Goal: Obtain resource: Download file/media

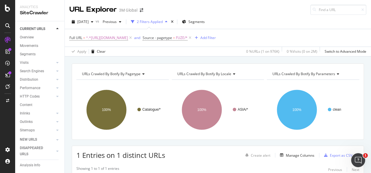
scroll to position [29, 0]
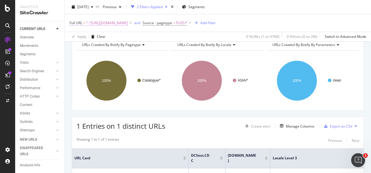
click at [128, 25] on span "^.*[URL][DOMAIN_NAME]" at bounding box center [107, 23] width 42 height 8
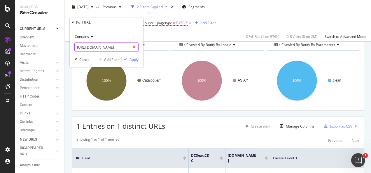
click at [133, 50] on div at bounding box center [134, 47] width 8 height 9
click at [120, 48] on input "text" at bounding box center [107, 47] width 64 height 9
paste input "[URL][DOMAIN_NAME]"
type input "[URL][DOMAIN_NAME]"
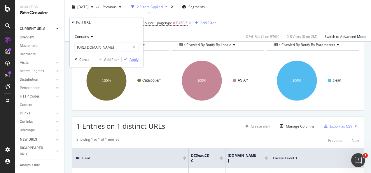
scroll to position [0, 0]
click at [138, 58] on div "Apply" at bounding box center [134, 59] width 9 height 5
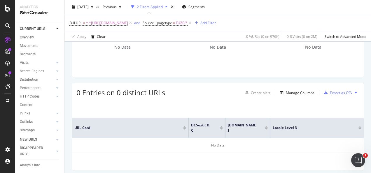
scroll to position [63, 0]
click at [299, 91] on div "Manage Columns" at bounding box center [300, 92] width 29 height 5
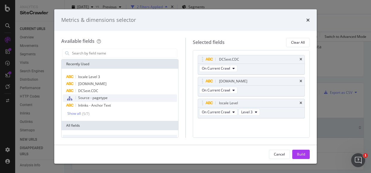
click at [96, 98] on span "Source - pagetype" at bounding box center [92, 97] width 29 height 5
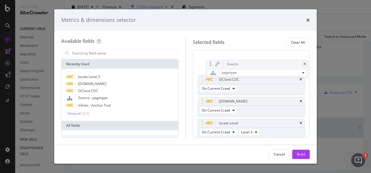
scroll to position [0, 0]
drag, startPoint x: 203, startPoint y: 126, endPoint x: 211, endPoint y: 65, distance: 61.8
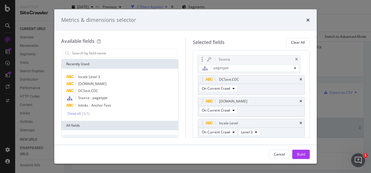
click at [211, 65] on body "Analytics SiteCrawler CURRENT URLS Overview Movements Segments Visits Analysis …" at bounding box center [185, 86] width 371 height 173
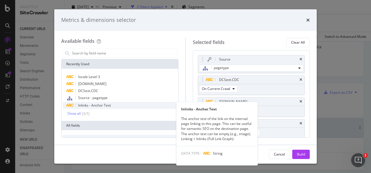
click at [88, 105] on span "Inlinks - Anchor Text" at bounding box center [94, 105] width 33 height 5
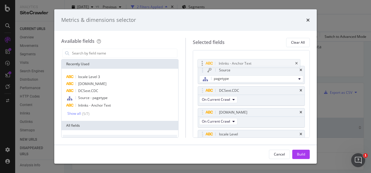
drag, startPoint x: 201, startPoint y: 134, endPoint x: 201, endPoint y: 64, distance: 70.1
click at [201, 64] on body "Analytics SiteCrawler CURRENT URLS Overview Movements Segments Visits Analysis …" at bounding box center [185, 86] width 371 height 173
click at [72, 114] on div "Show all" at bounding box center [73, 114] width 13 height 4
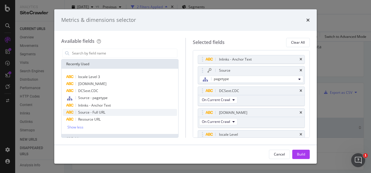
click at [97, 111] on span "Source - Full URL" at bounding box center [91, 112] width 27 height 5
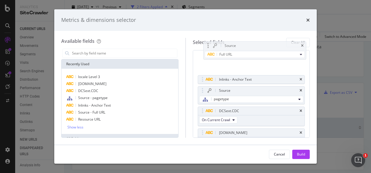
drag, startPoint x: 203, startPoint y: 124, endPoint x: 209, endPoint y: 45, distance: 78.7
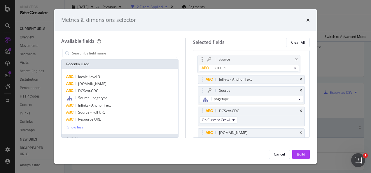
click at [209, 45] on body "Analytics SiteCrawler CURRENT URLS Overview Movements Segments Visits Analysis …" at bounding box center [185, 86] width 371 height 173
click at [297, 153] on button "Build" at bounding box center [302, 154] width 18 height 9
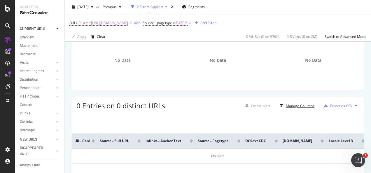
scroll to position [48, 0]
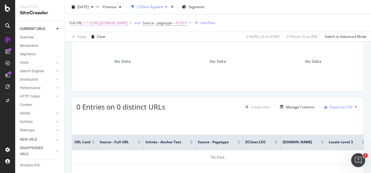
click at [128, 22] on span "^.*[URL][DOMAIN_NAME]" at bounding box center [107, 23] width 42 height 8
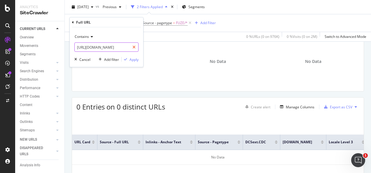
click at [135, 46] on icon at bounding box center [134, 47] width 3 height 4
click at [124, 47] on input "text" at bounding box center [107, 47] width 64 height 9
paste input "[URL][DOMAIN_NAME]"
type input "[URL][DOMAIN_NAME]"
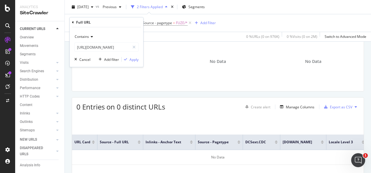
click at [128, 62] on div "Contains [URL][DOMAIN_NAME] Cancel Add filter Apply" at bounding box center [107, 47] width 74 height 40
click at [133, 61] on div "Apply" at bounding box center [134, 59] width 9 height 5
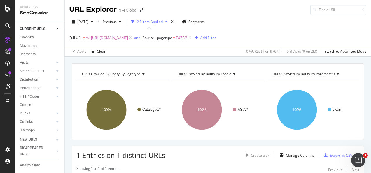
click at [234, 85] on rect "A chart." at bounding box center [217, 110] width 91 height 51
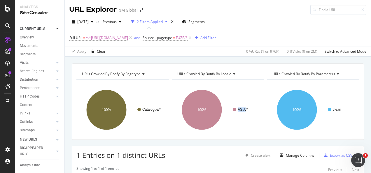
click at [234, 85] on rect "A chart." at bounding box center [217, 110] width 91 height 51
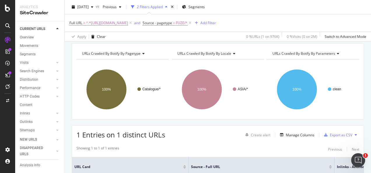
scroll to position [29, 0]
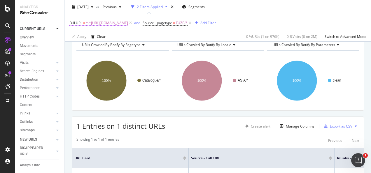
click at [128, 23] on span "^.*[URL][DOMAIN_NAME]" at bounding box center [107, 23] width 42 height 8
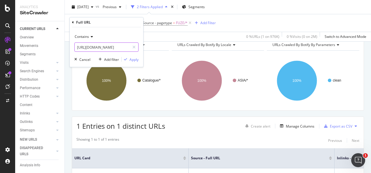
click at [127, 46] on input "[URL][DOMAIN_NAME]" at bounding box center [102, 47] width 55 height 9
click at [334, 126] on div "Export as CSV" at bounding box center [341, 126] width 22 height 5
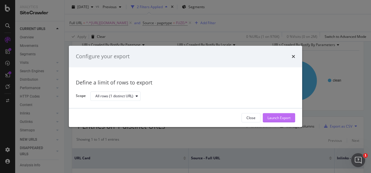
click at [282, 120] on div "Launch Export" at bounding box center [279, 118] width 23 height 5
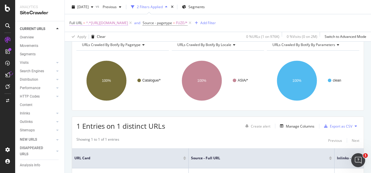
click at [121, 23] on span "^.*[URL][DOMAIN_NAME]" at bounding box center [107, 23] width 42 height 8
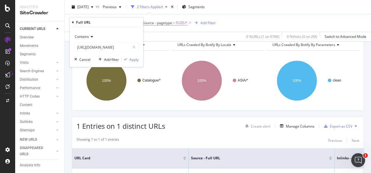
click at [171, 37] on div "Apply Clear 0 % URLs ( 1 on 976K ) 0 % Visits ( 0 on 2M ) Switch to Advanced Mo…" at bounding box center [218, 37] width 307 height 10
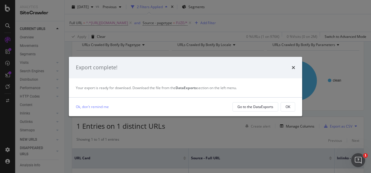
click at [291, 110] on button "OK" at bounding box center [288, 106] width 15 height 9
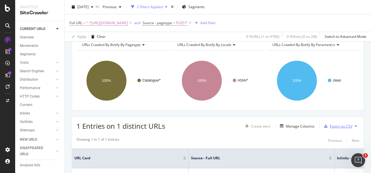
drag, startPoint x: 327, startPoint y: 124, endPoint x: 261, endPoint y: 119, distance: 65.8
click at [262, 120] on div "1 Entries on 1 distinct URLs Create alert Manage Columns Export as CSV" at bounding box center [218, 124] width 292 height 14
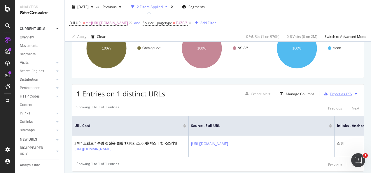
scroll to position [87, 0]
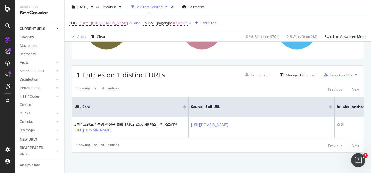
click at [331, 73] on div "Export as CSV" at bounding box center [341, 75] width 22 height 5
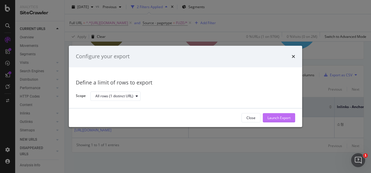
click at [284, 117] on div "Launch Export" at bounding box center [279, 118] width 23 height 5
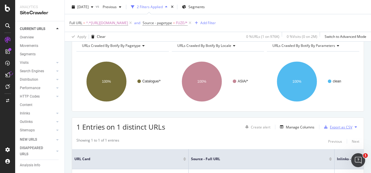
scroll to position [0, 0]
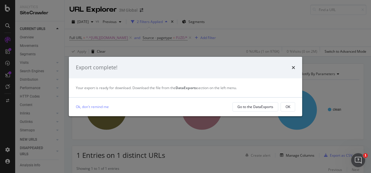
click at [287, 107] on div "OK" at bounding box center [288, 107] width 5 height 5
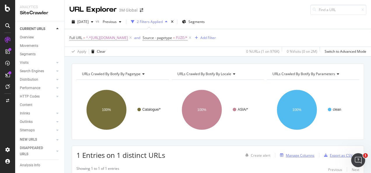
scroll to position [58, 0]
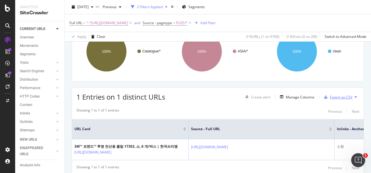
click at [331, 98] on div "Export as CSV" at bounding box center [341, 97] width 22 height 5
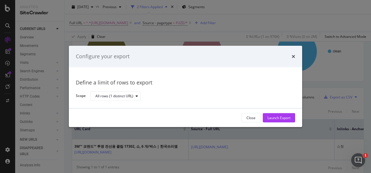
click at [254, 118] on div "Close" at bounding box center [251, 118] width 9 height 5
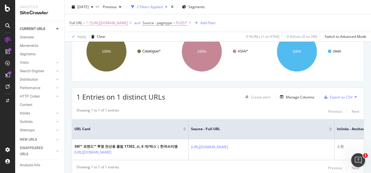
click at [119, 24] on span "^.*[URL][DOMAIN_NAME]" at bounding box center [107, 23] width 42 height 8
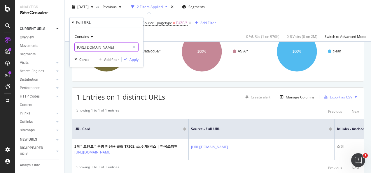
click at [132, 47] on div at bounding box center [134, 47] width 8 height 9
click at [121, 47] on input "text" at bounding box center [107, 47] width 64 height 9
paste input "[URL][DOMAIN_NAME]"
type input "[URL][DOMAIN_NAME]"
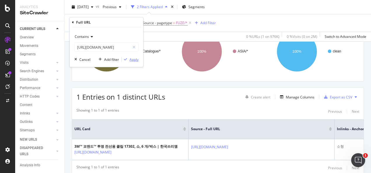
click at [131, 58] on div "Apply" at bounding box center [134, 59] width 9 height 5
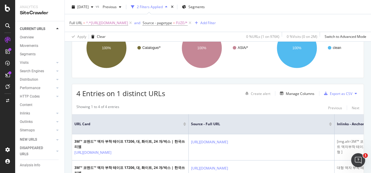
scroll to position [58, 0]
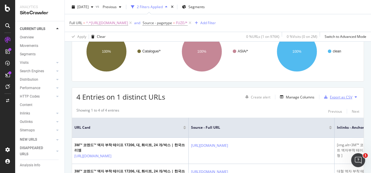
click at [332, 99] on div "Export as CSV" at bounding box center [337, 97] width 31 height 9
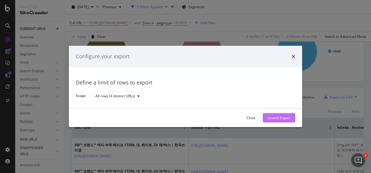
click at [283, 118] on div "Launch Export" at bounding box center [279, 118] width 23 height 5
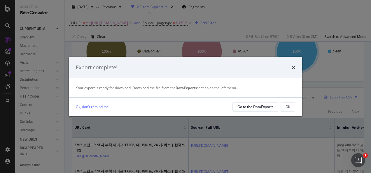
click at [288, 110] on div "OK" at bounding box center [288, 107] width 5 height 8
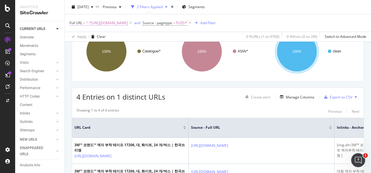
click at [128, 23] on span "^.*[URL][DOMAIN_NAME]" at bounding box center [107, 23] width 42 height 8
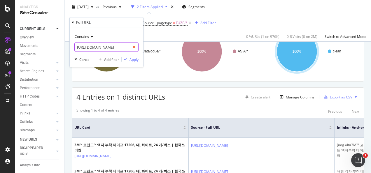
click at [136, 45] on div at bounding box center [134, 47] width 8 height 9
click at [225, 82] on div "URLs Crawled By Botify By pagetype Chart (by Value) Table Expand Export as CSV …" at bounding box center [218, 140] width 307 height 271
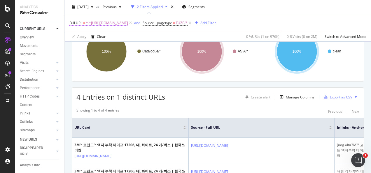
click at [128, 24] on span "^.*[URL][DOMAIN_NAME]" at bounding box center [107, 23] width 42 height 8
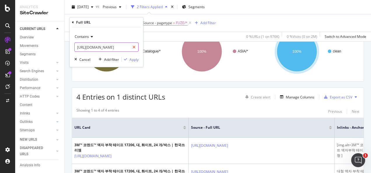
click at [137, 46] on div at bounding box center [134, 47] width 8 height 9
click at [124, 48] on input "text" at bounding box center [107, 47] width 64 height 9
paste input "[URL][DOMAIN_NAME]"
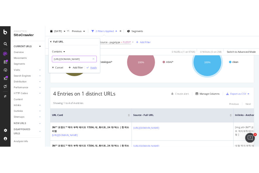
scroll to position [0, 48]
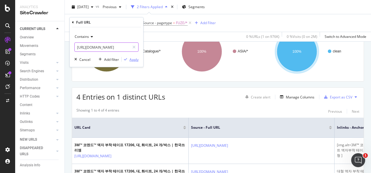
type input "[URL][DOMAIN_NAME]"
click at [133, 58] on div "Apply" at bounding box center [134, 59] width 9 height 5
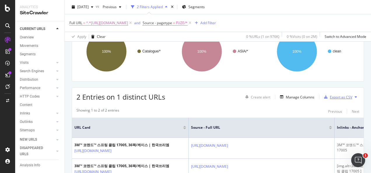
click at [330, 99] on div "Export as CSV" at bounding box center [341, 97] width 22 height 5
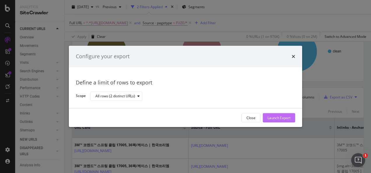
click at [285, 117] on div "Launch Export" at bounding box center [279, 118] width 23 height 5
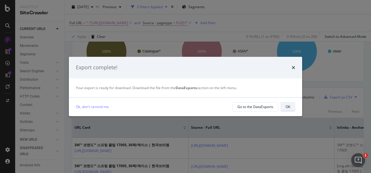
click at [293, 111] on button "OK" at bounding box center [288, 106] width 15 height 9
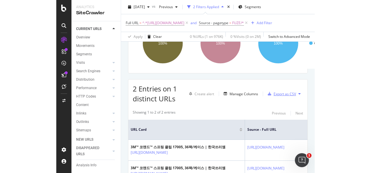
scroll to position [58, 0]
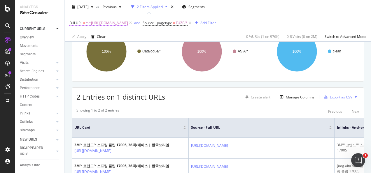
click at [128, 23] on span "^.*[URL][DOMAIN_NAME]" at bounding box center [107, 23] width 42 height 8
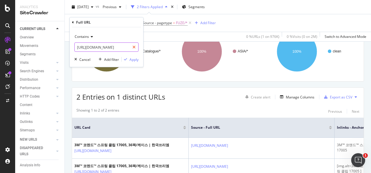
click at [135, 46] on icon at bounding box center [134, 47] width 3 height 4
click at [125, 47] on input "text" at bounding box center [107, 47] width 64 height 9
paste input "[URL][DOMAIN_NAME]"
type input "[URL][DOMAIN_NAME]"
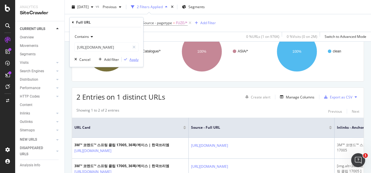
click at [131, 57] on div "Apply" at bounding box center [134, 59] width 9 height 5
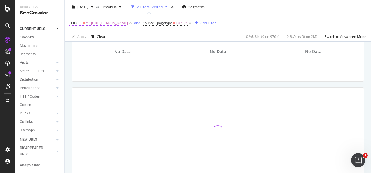
click at [128, 24] on span "^.*[URL][DOMAIN_NAME]" at bounding box center [107, 23] width 42 height 8
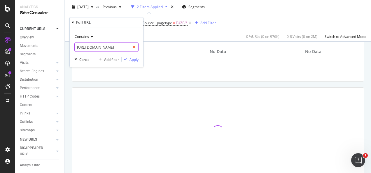
click at [130, 46] on div at bounding box center [134, 47] width 8 height 9
click at [117, 48] on input "text" at bounding box center [107, 47] width 64 height 9
paste input "[URL][DOMAIN_NAME]"
type input "[URL][DOMAIN_NAME]"
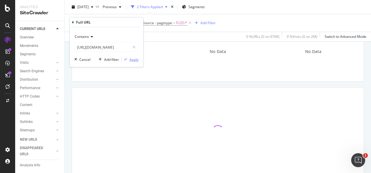
click at [135, 57] on div "Apply" at bounding box center [134, 59] width 9 height 5
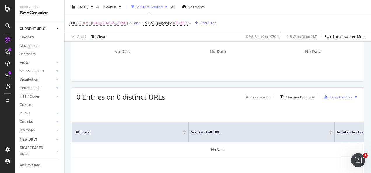
click at [128, 25] on span "^.*[URL][DOMAIN_NAME]" at bounding box center [107, 23] width 42 height 8
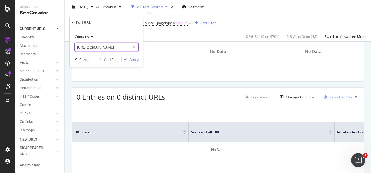
click at [134, 47] on icon at bounding box center [134, 47] width 3 height 4
click at [124, 47] on input "text" at bounding box center [102, 47] width 55 height 9
paste input "[URL][DOMAIN_NAME]"
type input "[URL][DOMAIN_NAME]"
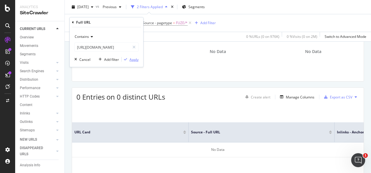
click at [130, 61] on div "Apply" at bounding box center [134, 59] width 9 height 5
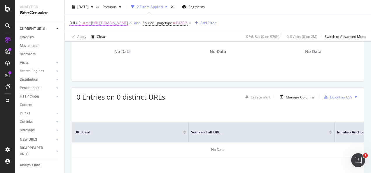
click at [121, 23] on span "^.*[URL][DOMAIN_NAME]" at bounding box center [107, 23] width 42 height 8
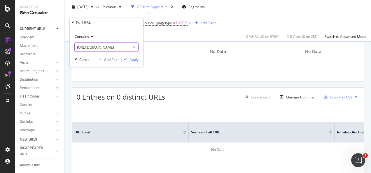
click at [134, 46] on icon at bounding box center [134, 47] width 3 height 4
click at [123, 47] on input "text" at bounding box center [107, 47] width 64 height 9
paste input "[URL][DOMAIN_NAME]"
type input "[URL][DOMAIN_NAME]"
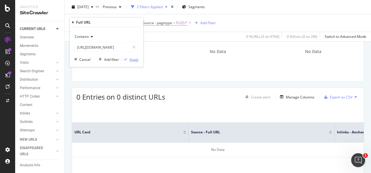
click at [133, 59] on div "Apply" at bounding box center [134, 59] width 9 height 5
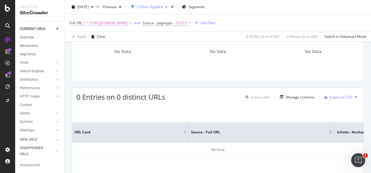
click at [128, 20] on span "^.*[URL][DOMAIN_NAME]" at bounding box center [107, 23] width 42 height 8
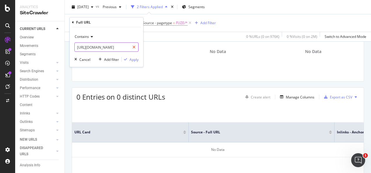
click at [135, 44] on div at bounding box center [134, 47] width 8 height 9
click at [122, 46] on input "text" at bounding box center [107, 47] width 64 height 9
paste input "[URL][DOMAIN_NAME]"
type input "[URL][DOMAIN_NAME]"
click at [135, 58] on div "Apply" at bounding box center [134, 59] width 9 height 5
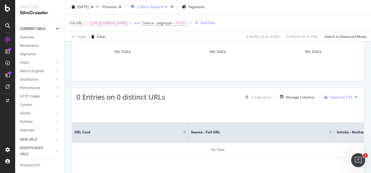
click at [128, 21] on span "^.*[URL][DOMAIN_NAME]" at bounding box center [107, 23] width 42 height 8
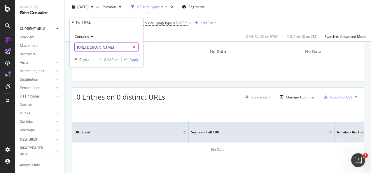
drag, startPoint x: 134, startPoint y: 47, endPoint x: 121, endPoint y: 47, distance: 12.6
click at [133, 47] on icon at bounding box center [134, 47] width 3 height 4
click at [121, 47] on input "text" at bounding box center [107, 47] width 64 height 9
paste input "[URL][DOMAIN_NAME]"
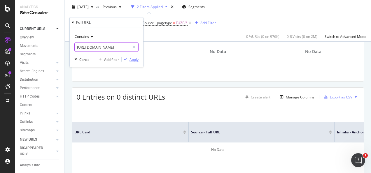
type input "[URL][DOMAIN_NAME]"
click at [134, 61] on div "Apply" at bounding box center [134, 59] width 9 height 5
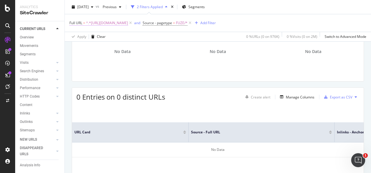
click at [128, 25] on span "^.*[URL][DOMAIN_NAME]" at bounding box center [107, 23] width 42 height 8
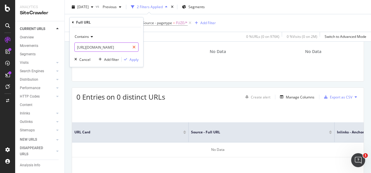
click at [133, 46] on icon at bounding box center [134, 47] width 3 height 4
click at [126, 46] on input "text" at bounding box center [107, 47] width 64 height 9
paste input "[URL][DOMAIN_NAME]"
type input "[URL][DOMAIN_NAME]"
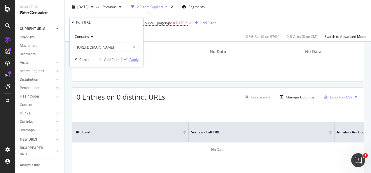
click at [134, 60] on div "Apply" at bounding box center [134, 59] width 9 height 5
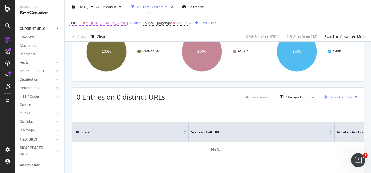
click at [128, 24] on span "^.*[URL][DOMAIN_NAME]" at bounding box center [107, 23] width 42 height 8
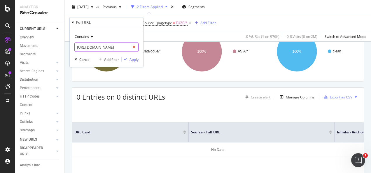
click at [136, 43] on div at bounding box center [134, 47] width 8 height 9
click at [126, 46] on input "text" at bounding box center [107, 47] width 64 height 9
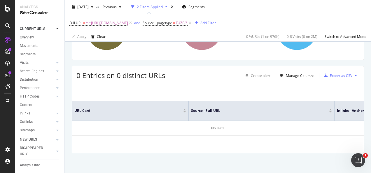
scroll to position [51, 0]
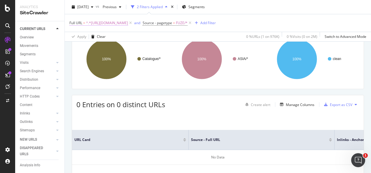
click at [123, 24] on span "^.*[URL][DOMAIN_NAME]" at bounding box center [107, 23] width 42 height 8
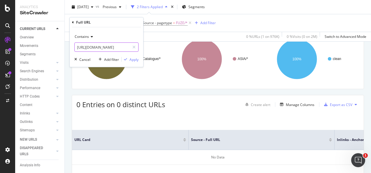
click at [130, 48] on div at bounding box center [134, 47] width 8 height 9
click at [125, 47] on input "text" at bounding box center [107, 47] width 64 height 9
paste input "[URL][DOMAIN_NAME]"
type input "[URL][DOMAIN_NAME]"
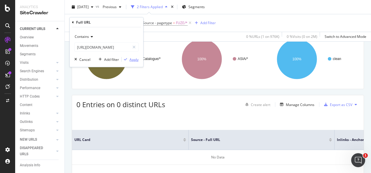
click at [130, 58] on div "Apply" at bounding box center [134, 59] width 9 height 5
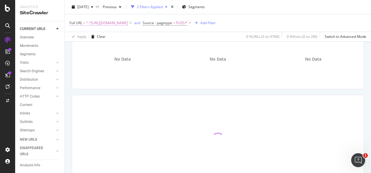
click at [128, 25] on span "^.*[URL][DOMAIN_NAME]" at bounding box center [107, 23] width 42 height 8
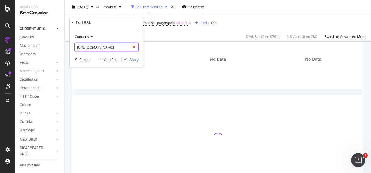
click at [135, 44] on div at bounding box center [134, 47] width 8 height 9
click at [124, 46] on input "text" at bounding box center [107, 47] width 64 height 9
paste input "[URL][DOMAIN_NAME]"
type input "[URL][DOMAIN_NAME]"
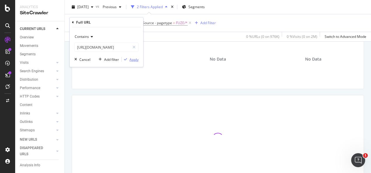
click at [132, 58] on div "Apply" at bounding box center [134, 59] width 9 height 5
click at [128, 24] on span "^.*[URL][DOMAIN_NAME]" at bounding box center [107, 23] width 42 height 8
click at [135, 45] on icon at bounding box center [134, 47] width 3 height 4
click at [115, 46] on input "text" at bounding box center [107, 47] width 64 height 9
paste input "[URL][DOMAIN_NAME]"
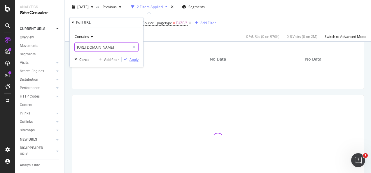
scroll to position [0, 48]
type input "[URL][DOMAIN_NAME]"
click at [130, 58] on div "Apply" at bounding box center [134, 59] width 9 height 5
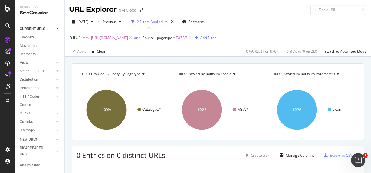
click at [128, 37] on span "^.*[URL][DOMAIN_NAME]" at bounding box center [107, 38] width 42 height 8
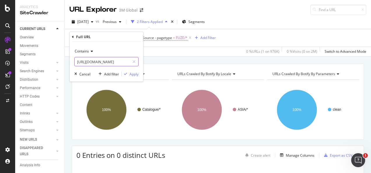
drag, startPoint x: 136, startPoint y: 60, endPoint x: 126, endPoint y: 60, distance: 10.5
click at [136, 60] on div at bounding box center [134, 61] width 8 height 9
click at [126, 60] on input "text" at bounding box center [107, 61] width 64 height 9
paste input "[URL][DOMAIN_NAME]"
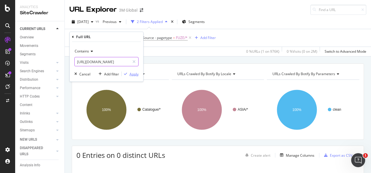
type input "[URL][DOMAIN_NAME]"
click at [133, 73] on div "Apply" at bounding box center [134, 74] width 9 height 5
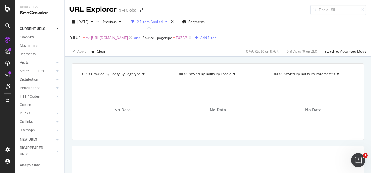
click at [128, 39] on span "^.*[URL][DOMAIN_NAME]" at bounding box center [107, 38] width 42 height 8
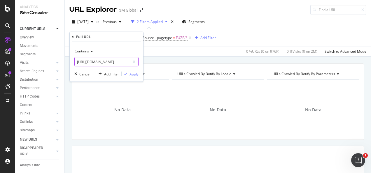
drag, startPoint x: 137, startPoint y: 61, endPoint x: 126, endPoint y: 62, distance: 10.8
click at [136, 61] on div at bounding box center [134, 61] width 8 height 9
click at [124, 62] on input "text" at bounding box center [107, 61] width 64 height 9
paste input "[URL][DOMAIN_NAME]"
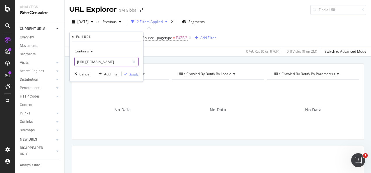
type input "[URL][DOMAIN_NAME]"
click at [132, 72] on div "Apply" at bounding box center [134, 74] width 9 height 5
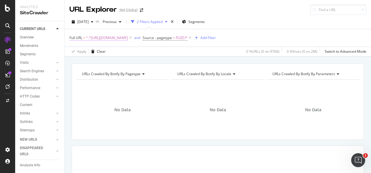
click at [128, 39] on span "^.*[URL][DOMAIN_NAME]" at bounding box center [107, 38] width 42 height 8
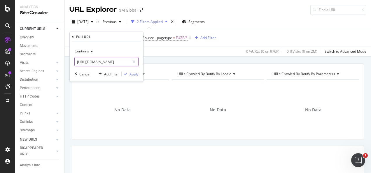
drag, startPoint x: 138, startPoint y: 61, endPoint x: 122, endPoint y: 62, distance: 16.1
click at [137, 61] on div at bounding box center [134, 61] width 8 height 9
click at [120, 62] on input "text" at bounding box center [107, 61] width 64 height 9
paste input "[URL][DOMAIN_NAME]"
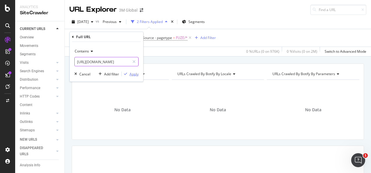
type input "[URL][DOMAIN_NAME]"
click at [130, 72] on div "Apply" at bounding box center [134, 74] width 9 height 5
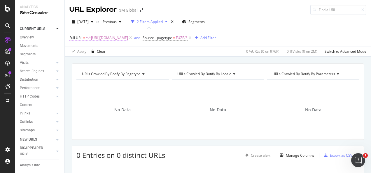
click at [128, 38] on span "^.*[URL][DOMAIN_NAME]" at bounding box center [107, 38] width 42 height 8
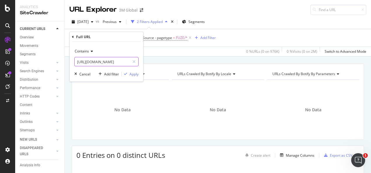
drag, startPoint x: 134, startPoint y: 63, endPoint x: 124, endPoint y: 63, distance: 9.9
click at [133, 63] on icon at bounding box center [134, 62] width 3 height 4
click at [124, 63] on input "text" at bounding box center [102, 61] width 55 height 9
paste input "[URL][DOMAIN_NAME]"
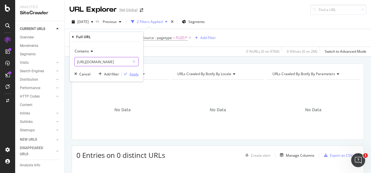
type input "[URL][DOMAIN_NAME]"
click at [134, 73] on div "Apply" at bounding box center [134, 74] width 9 height 5
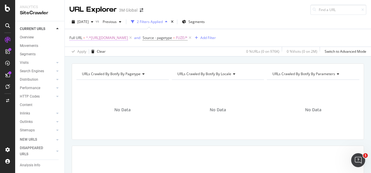
click at [128, 39] on span "^.*[URL][DOMAIN_NAME]" at bounding box center [107, 38] width 42 height 8
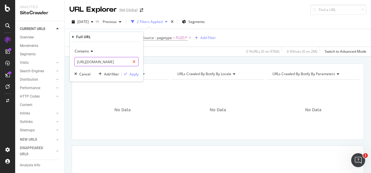
click at [137, 61] on div at bounding box center [134, 61] width 8 height 9
click at [126, 62] on input "text" at bounding box center [107, 61] width 64 height 9
paste input "[URL][DOMAIN_NAME]"
type input "[URL][DOMAIN_NAME]"
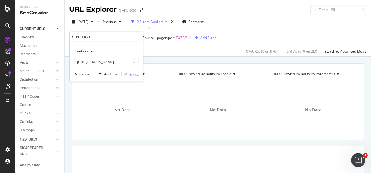
click at [130, 73] on div "Apply" at bounding box center [134, 74] width 9 height 5
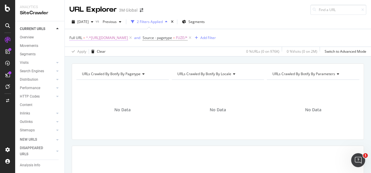
click at [128, 37] on span "^.*[URL][DOMAIN_NAME]" at bounding box center [107, 38] width 42 height 8
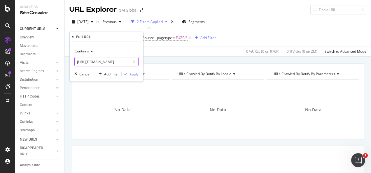
click at [136, 61] on div at bounding box center [134, 61] width 8 height 9
click at [119, 60] on input "text" at bounding box center [107, 61] width 64 height 9
paste input "[URL][DOMAIN_NAME]"
type input "[URL][DOMAIN_NAME]"
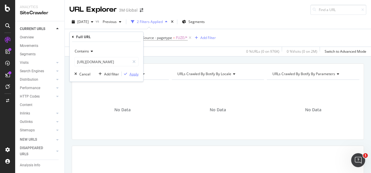
click at [133, 72] on div "Apply" at bounding box center [134, 74] width 9 height 5
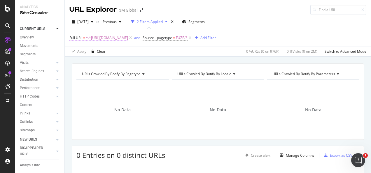
click at [128, 39] on span "^.*[URL][DOMAIN_NAME]" at bounding box center [107, 38] width 42 height 8
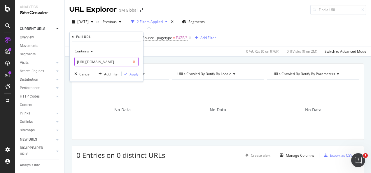
click at [134, 60] on icon at bounding box center [134, 62] width 3 height 4
click at [121, 62] on input "text" at bounding box center [107, 61] width 64 height 9
paste input "[URL][DOMAIN_NAME]"
type input "[URL][DOMAIN_NAME]"
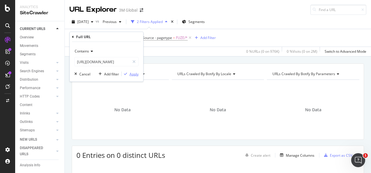
click at [132, 75] on div "Apply" at bounding box center [134, 74] width 9 height 5
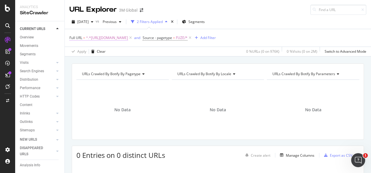
click at [128, 41] on span "^.*[URL][DOMAIN_NAME]" at bounding box center [107, 38] width 42 height 8
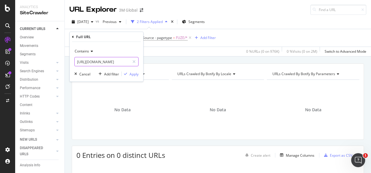
click at [131, 59] on div at bounding box center [134, 61] width 8 height 9
click at [128, 61] on input "text" at bounding box center [107, 61] width 64 height 9
paste input "[URL][DOMAIN_NAME]"
type input "[URL][DOMAIN_NAME]"
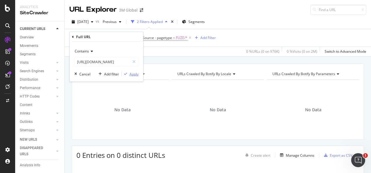
scroll to position [0, 0]
click at [134, 74] on div "Apply" at bounding box center [134, 74] width 9 height 5
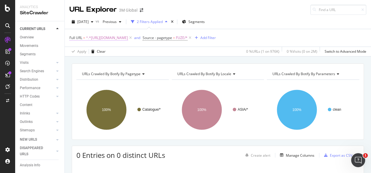
click at [128, 39] on span "^.*[URL][DOMAIN_NAME]" at bounding box center [107, 38] width 42 height 8
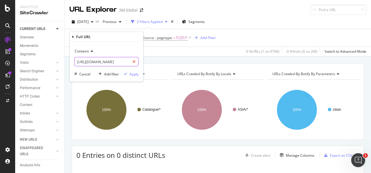
click at [131, 60] on div at bounding box center [134, 61] width 8 height 9
click at [126, 60] on input "text" at bounding box center [107, 61] width 64 height 9
paste input "[URL][DOMAIN_NAME]"
type input "[URL][DOMAIN_NAME]"
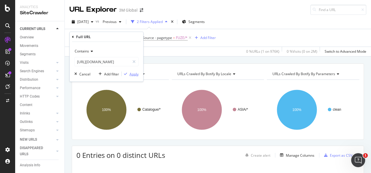
scroll to position [0, 0]
click at [132, 74] on div "Apply" at bounding box center [134, 74] width 9 height 5
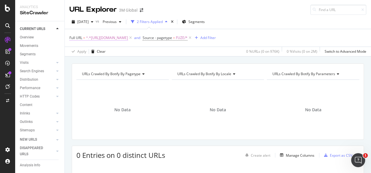
click at [128, 39] on span "^.*[URL][DOMAIN_NAME]" at bounding box center [107, 38] width 42 height 8
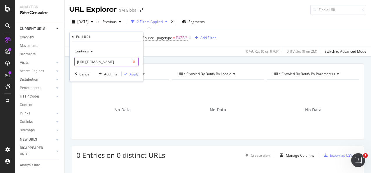
click at [137, 60] on div at bounding box center [134, 61] width 8 height 9
click at [126, 61] on input "text" at bounding box center [107, 61] width 64 height 9
paste input "[URL][DOMAIN_NAME]"
type input "[URL][DOMAIN_NAME]"
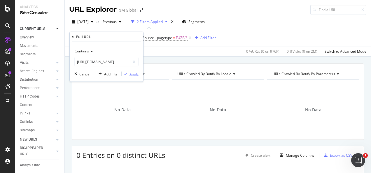
click at [136, 74] on div "Apply" at bounding box center [134, 74] width 9 height 5
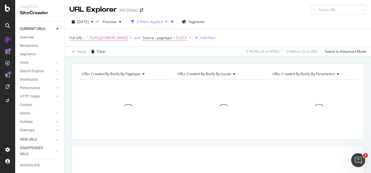
click at [152, 58] on div "URLs Crawled By Botify By pagetype Chart (by Value) Table Expand Export as CSV …" at bounding box center [218, 64] width 307 height 14
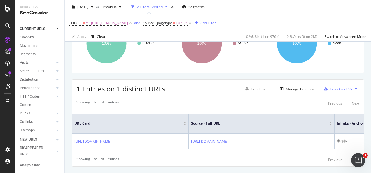
scroll to position [81, 0]
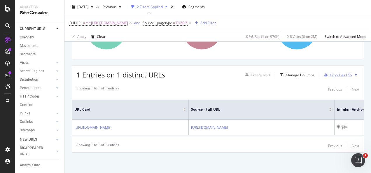
click at [331, 69] on div "1 Entries on 1 distinct URLs Create alert Manage Columns Export as CSV" at bounding box center [218, 73] width 292 height 14
click at [331, 73] on div "Export as CSV" at bounding box center [341, 75] width 22 height 5
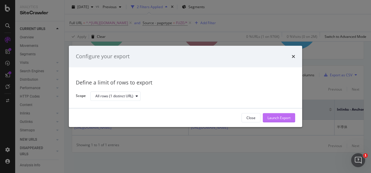
click at [285, 119] on div "Launch Export" at bounding box center [279, 118] width 23 height 5
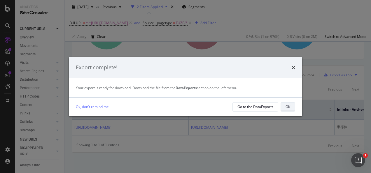
click at [291, 106] on button "OK" at bounding box center [288, 106] width 15 height 9
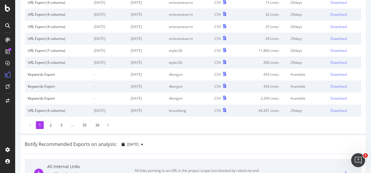
scroll to position [59, 0]
click at [52, 122] on li "2" at bounding box center [51, 125] width 8 height 8
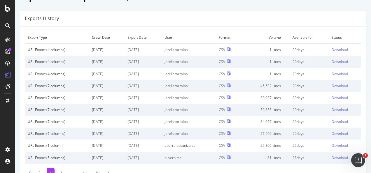
scroll to position [12, 0]
click at [342, 73] on link "Download" at bounding box center [345, 73] width 27 height 5
click at [332, 60] on div "Download" at bounding box center [340, 61] width 16 height 5
click at [332, 48] on div "Download" at bounding box center [340, 49] width 16 height 5
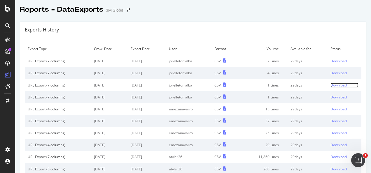
click at [334, 84] on div "Download" at bounding box center [339, 85] width 16 height 5
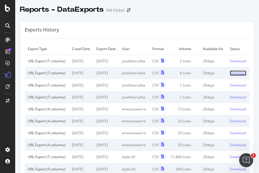
click at [233, 76] on div "Download" at bounding box center [237, 73] width 16 height 5
click at [232, 64] on div "Download" at bounding box center [237, 61] width 16 height 5
